Goal: Book appointment/travel/reservation

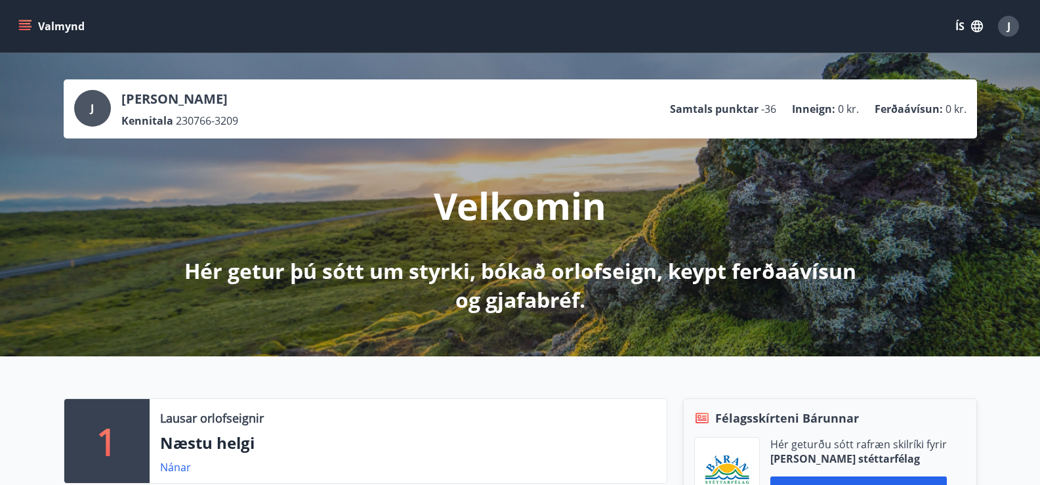
click at [26, 23] on icon "menu" at bounding box center [25, 23] width 12 height 1
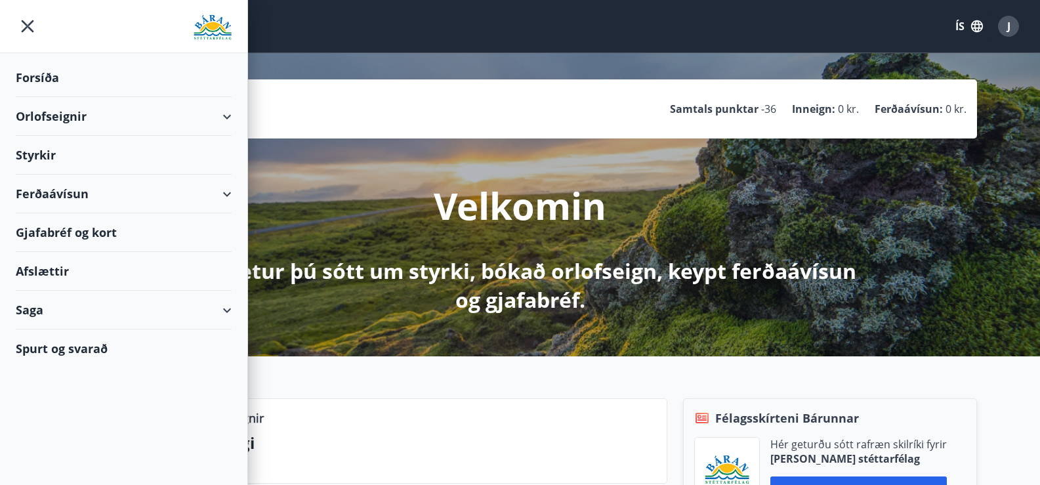
click at [42, 115] on div "Orlofseignir" at bounding box center [124, 116] width 216 height 39
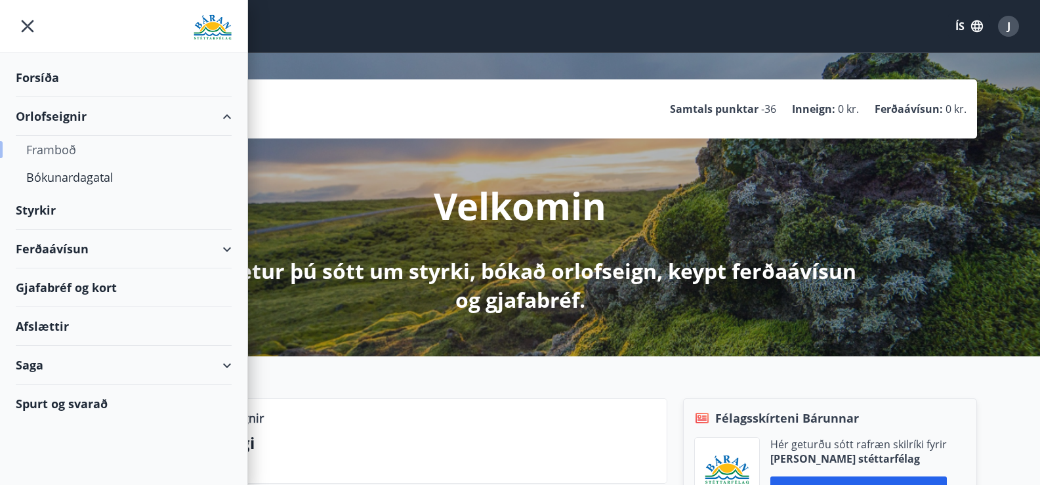
click at [54, 149] on div "Framboð" at bounding box center [123, 150] width 195 height 28
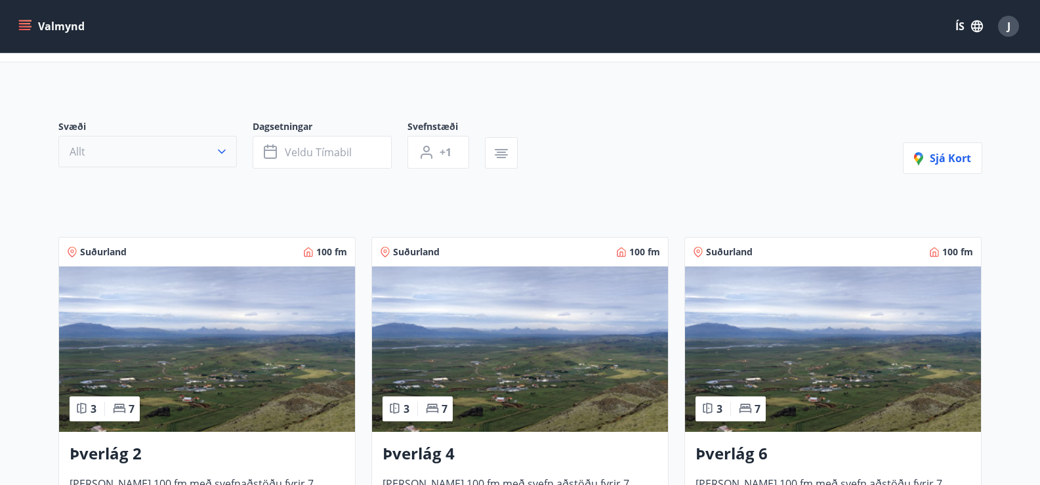
scroll to position [197, 0]
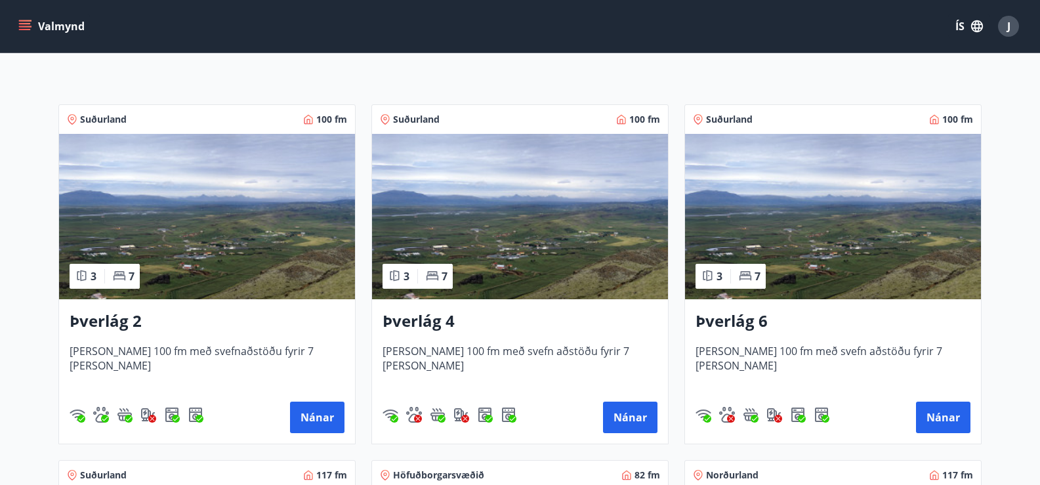
click at [216, 211] on img at bounding box center [207, 216] width 296 height 165
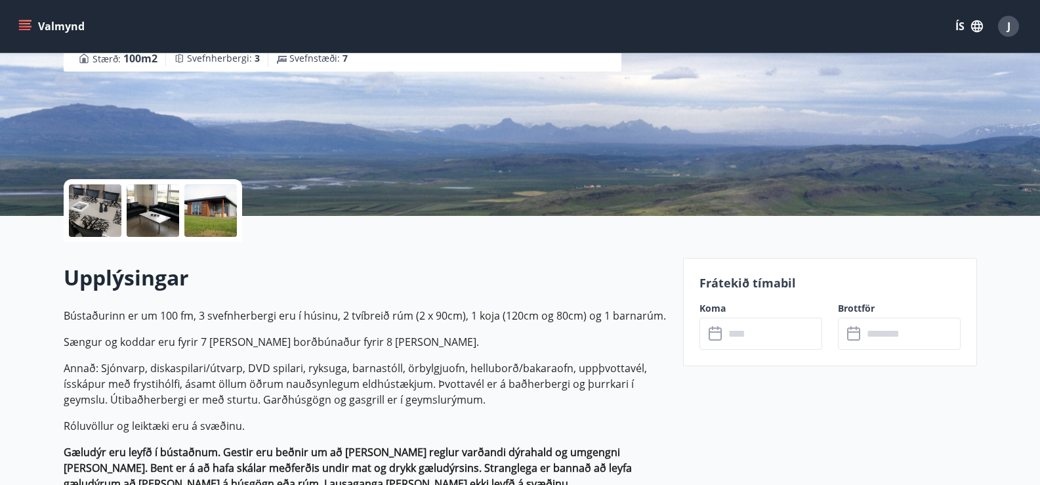
scroll to position [197, 0]
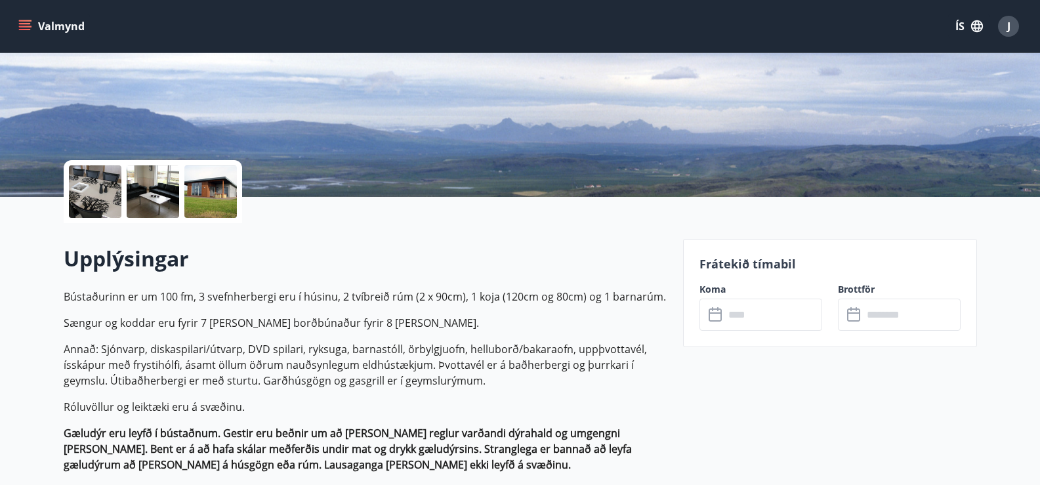
click at [714, 312] on icon at bounding box center [717, 315] width 16 height 16
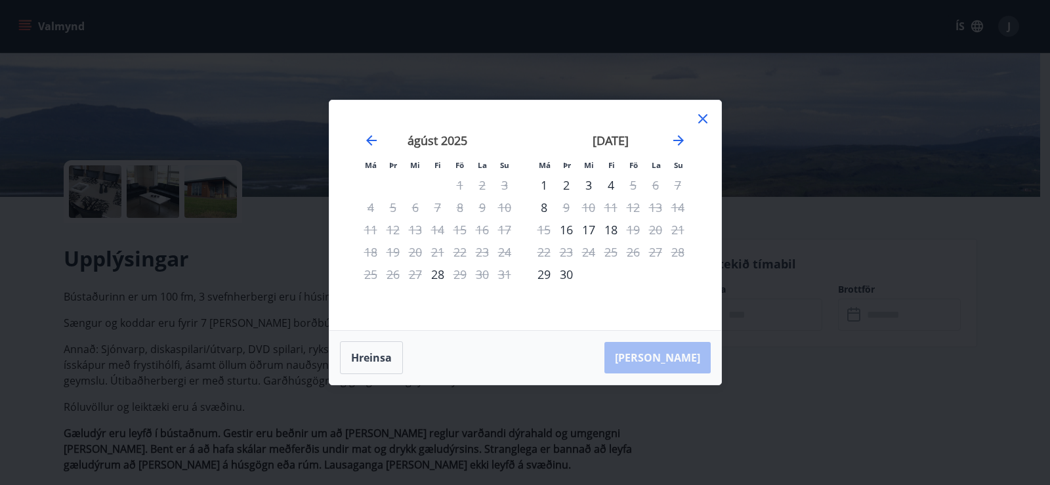
click at [371, 358] on button "Hreinsa" at bounding box center [371, 357] width 63 height 33
click at [679, 138] on icon "Move forward to switch to the next month." at bounding box center [679, 141] width 16 height 16
click at [680, 138] on icon "Move forward to switch to the next month." at bounding box center [679, 141] width 16 height 16
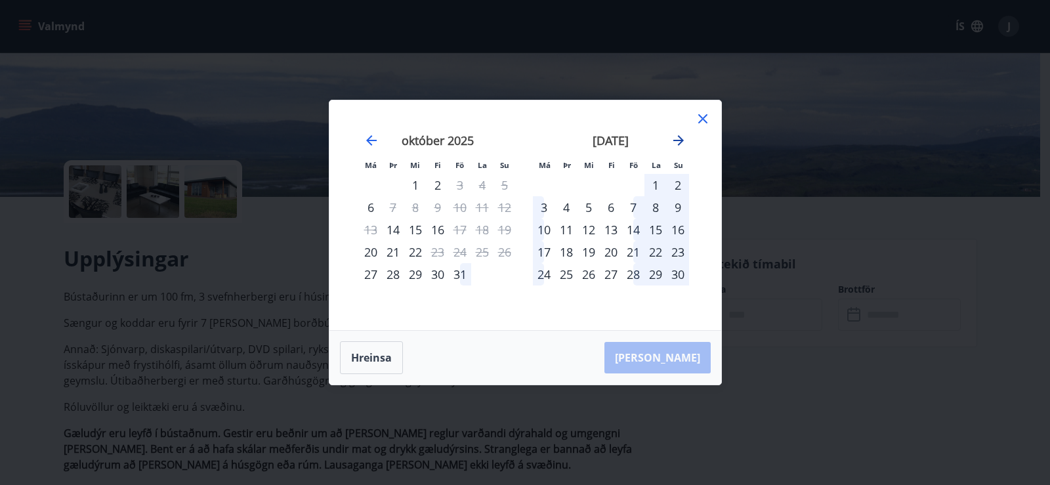
click at [680, 138] on icon "Move forward to switch to the next month." at bounding box center [678, 140] width 10 height 10
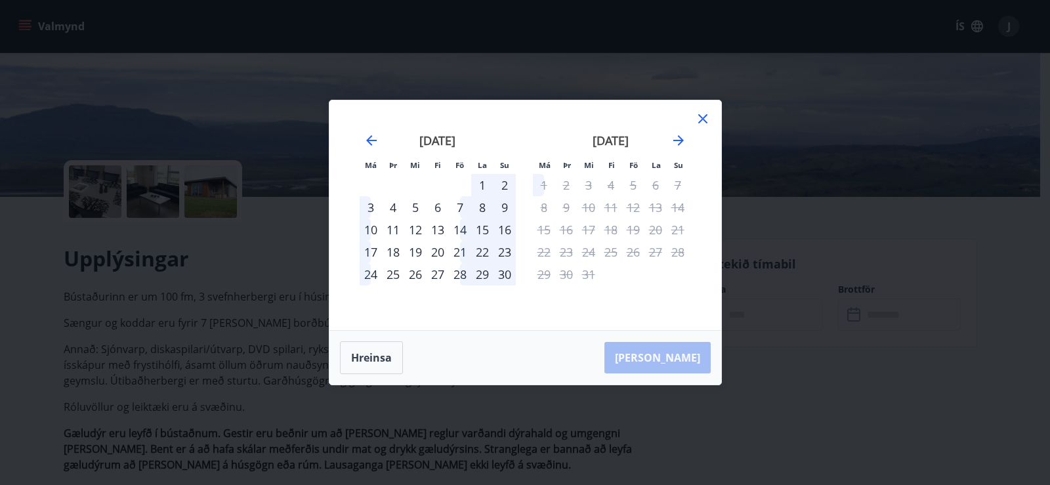
click at [588, 185] on div "3" at bounding box center [588, 185] width 22 height 22
click at [455, 274] on div "28" at bounding box center [460, 274] width 22 height 22
click at [704, 114] on icon at bounding box center [703, 119] width 16 height 16
